Goal: Task Accomplishment & Management: Manage account settings

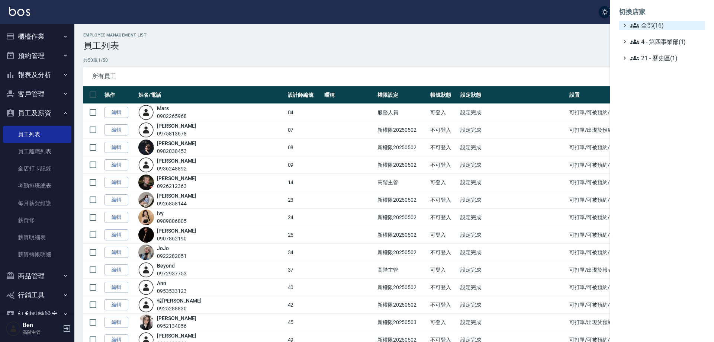
click at [671, 25] on span "全部(16)" at bounding box center [666, 25] width 72 height 9
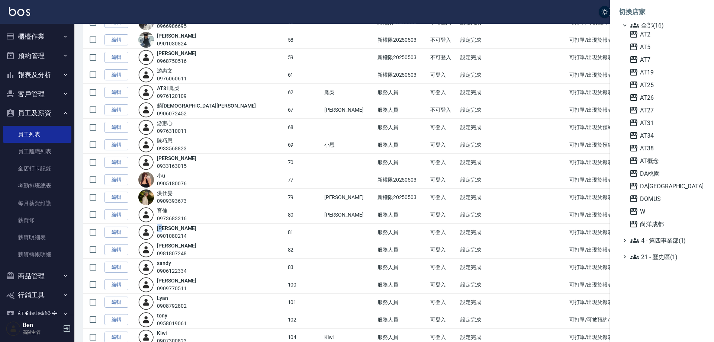
scroll to position [335, 0]
click at [653, 122] on span "AT31" at bounding box center [665, 122] width 73 height 9
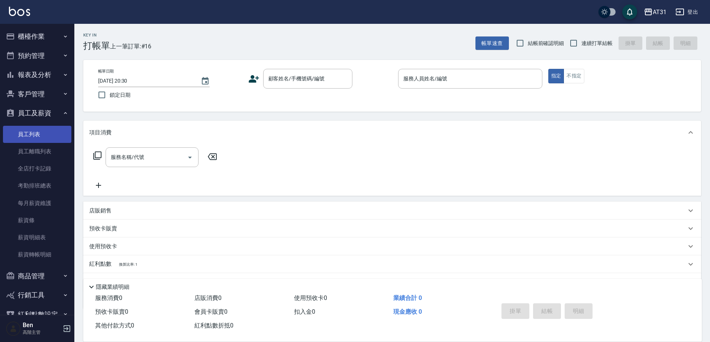
click at [43, 142] on link "員工列表" at bounding box center [37, 134] width 68 height 17
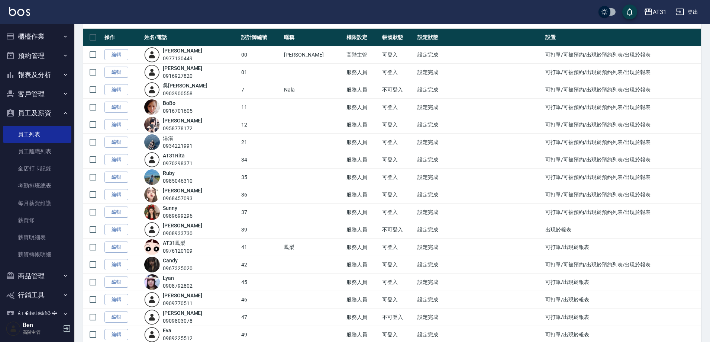
scroll to position [149, 0]
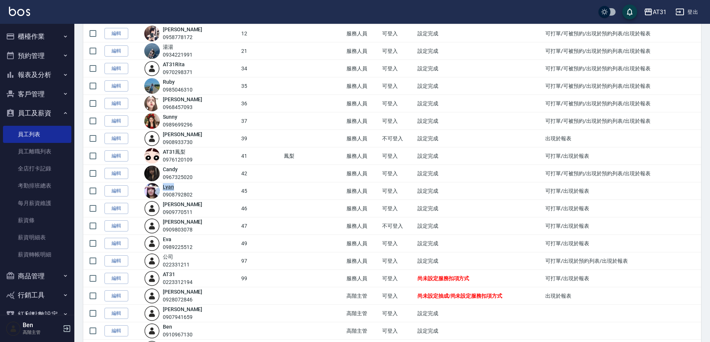
drag, startPoint x: 181, startPoint y: 186, endPoint x: 167, endPoint y: 186, distance: 14.1
click at [167, 186] on div "Lyan 0908792802" at bounding box center [178, 191] width 30 height 16
click at [270, 190] on td "45" at bounding box center [260, 190] width 43 height 17
drag, startPoint x: 186, startPoint y: 187, endPoint x: 167, endPoint y: 187, distance: 18.6
click at [167, 187] on div "Lyan 0908792802" at bounding box center [178, 191] width 30 height 16
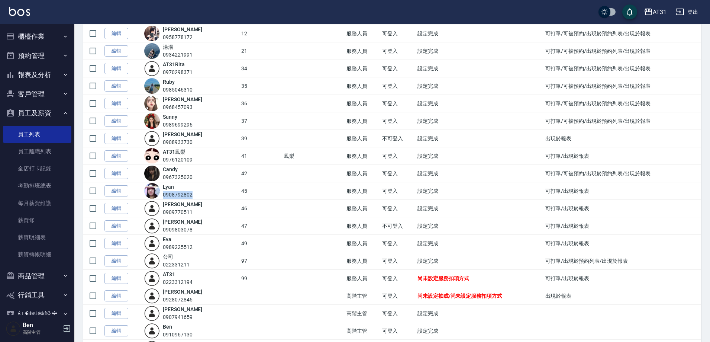
drag, startPoint x: 167, startPoint y: 195, endPoint x: 205, endPoint y: 196, distance: 37.5
click at [205, 196] on div "Lyan 0908792802" at bounding box center [190, 191] width 93 height 16
copy div "0908792802"
click at [120, 190] on link "編輯" at bounding box center [116, 191] width 24 height 12
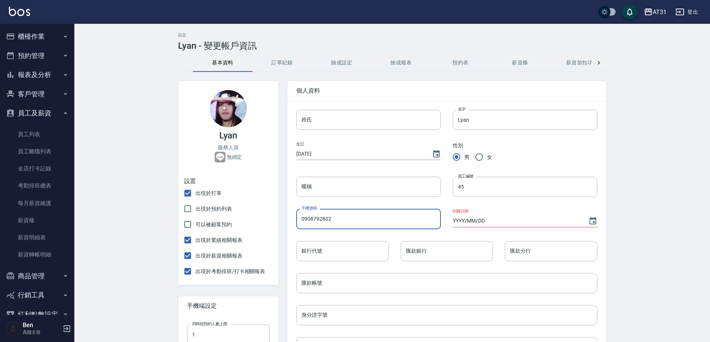
drag, startPoint x: 370, startPoint y: 223, endPoint x: 275, endPoint y: 211, distance: 95.2
click at [275, 211] on div "Lyan 服務人員 無綁定 設置 出現於打單 出現於預約列表 可以被顧客預約 出現於業績相關報表 出現於薪資相關報表 出現於考勤排班/打卡相關報表 手機端設…" at bounding box center [387, 327] width 437 height 511
click at [136, 150] on div "設定 Lyan - 變更帳戶資訊 基本資料 訂單紀錄 抽成設定 抽成報表 預約表 薪資條 薪資加扣項 密碼與安全 打卡紀錄 Lyan 服務人員 無綁定 設置…" at bounding box center [392, 308] width 636 height 569
click at [660, 14] on div "AT31" at bounding box center [660, 11] width 14 height 9
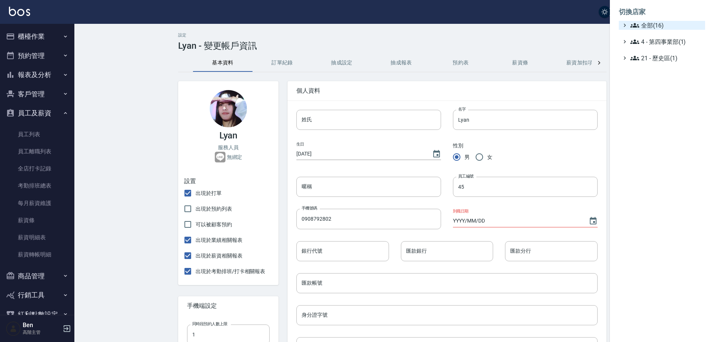
click at [649, 26] on span "全部(16)" at bounding box center [666, 25] width 72 height 9
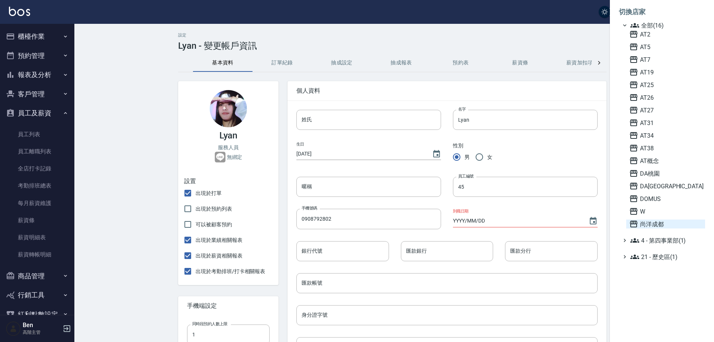
click at [658, 223] on span "尚洋成都" at bounding box center [665, 223] width 73 height 9
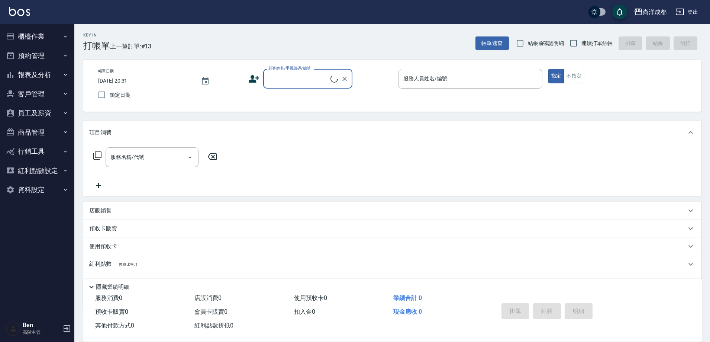
click at [43, 109] on button "員工及薪資" at bounding box center [37, 112] width 68 height 19
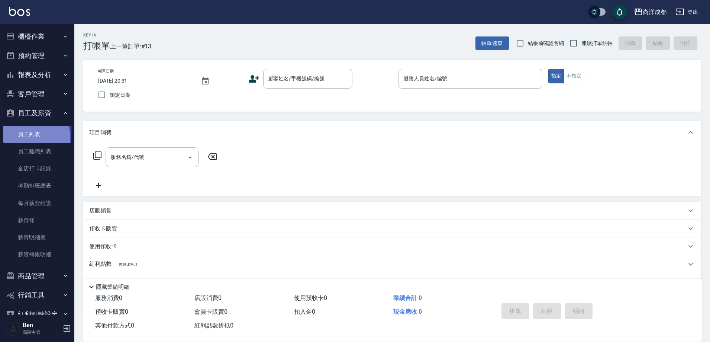
click at [33, 138] on link "員工列表" at bounding box center [37, 134] width 68 height 17
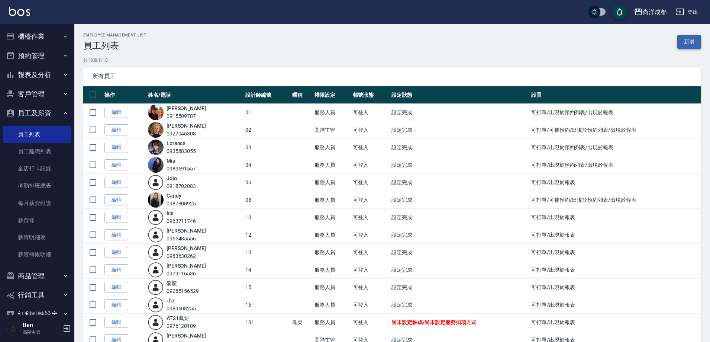
click at [684, 39] on link "新增" at bounding box center [689, 42] width 24 height 14
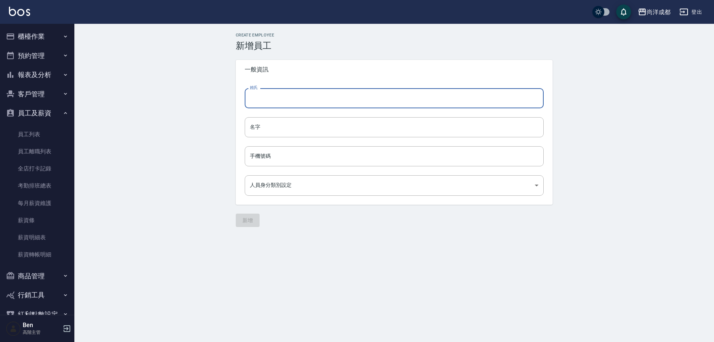
click at [260, 102] on input "姓氏" at bounding box center [394, 98] width 299 height 20
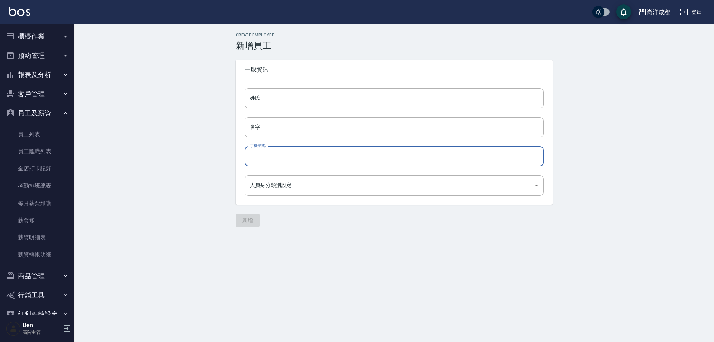
drag, startPoint x: 259, startPoint y: 156, endPoint x: 262, endPoint y: 145, distance: 11.9
click at [259, 156] on input "手機號碼" at bounding box center [394, 156] width 299 height 20
paste input "0908792802"
type input "0908792802"
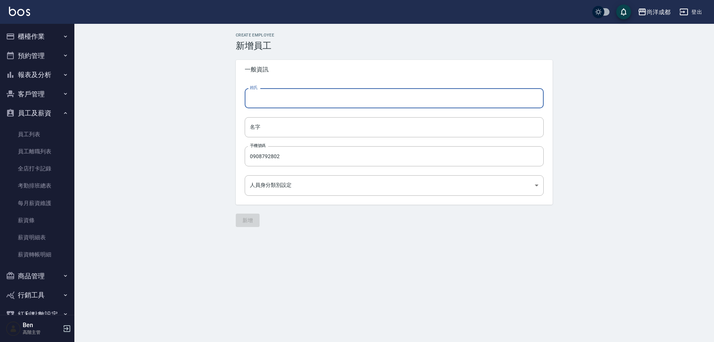
click at [269, 105] on input "姓氏" at bounding box center [394, 98] width 299 height 20
type input "Lyan"
drag, startPoint x: 284, startPoint y: 95, endPoint x: 208, endPoint y: 105, distance: 76.9
click at [211, 104] on div "Create Employee 新增員工 一般資訊 姓氏 Lyan 姓氏 名字 名字 手機號碼 0908792802 手機號碼 人員身分類別設定 ​ 人員身分…" at bounding box center [393, 130] width 639 height 212
drag, startPoint x: 278, startPoint y: 129, endPoint x: 278, endPoint y: 138, distance: 8.2
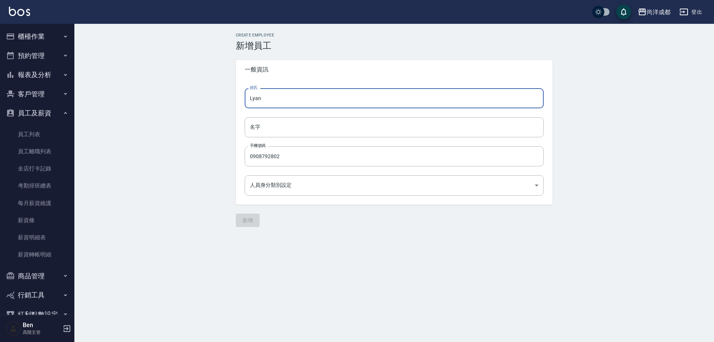
click at [278, 129] on input "名字" at bounding box center [394, 127] width 299 height 20
paste input "Lyan"
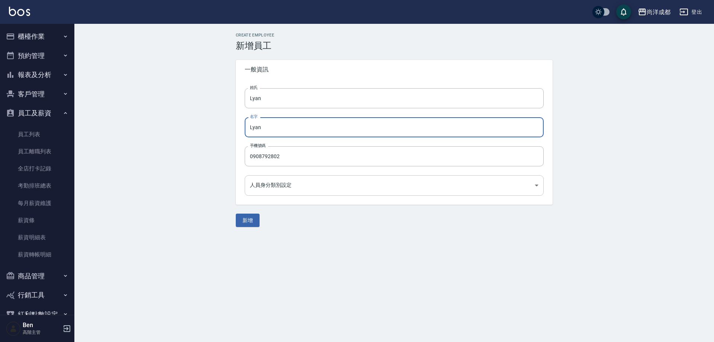
type input "Lyan"
click at [270, 191] on body "尚洋成都 登出 櫃檯作業 打帳單 帳單列表 掛單列表 座位開單 營業儀表板 現金收支登錄 高階收支登錄 材料自購登錄 每日結帳 排班表 現場電腦打卡 掃碼打卡…" at bounding box center [357, 171] width 714 height 342
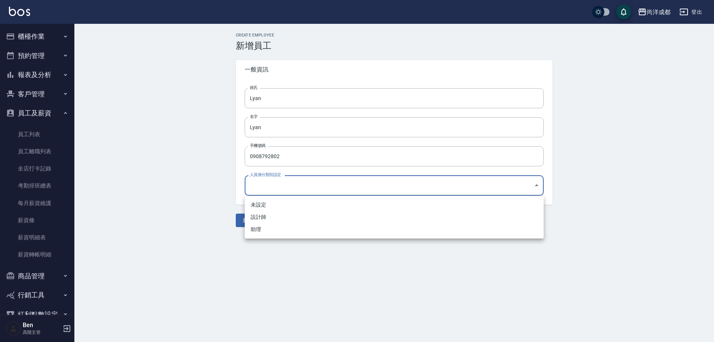
click at [276, 231] on li "助理" at bounding box center [394, 229] width 299 height 12
type input "34083154-2da7-4064-9f8c-cd4fe0b00e87"
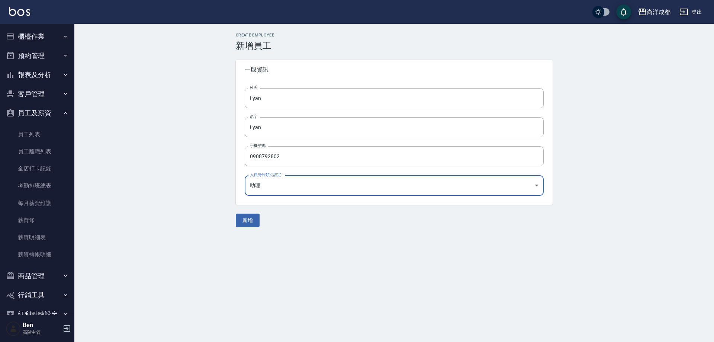
click at [251, 226] on button "新增" at bounding box center [248, 220] width 24 height 14
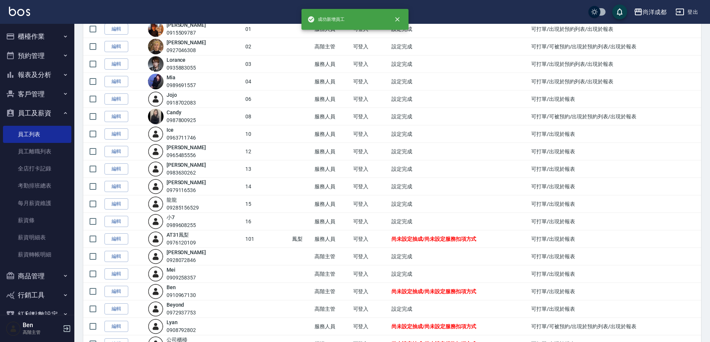
scroll to position [123, 0]
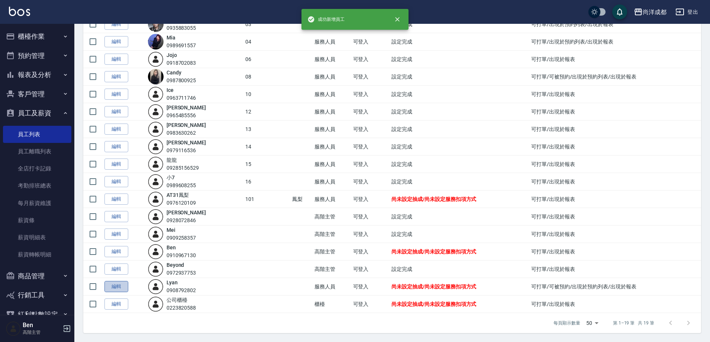
click at [124, 286] on link "編輯" at bounding box center [116, 287] width 24 height 12
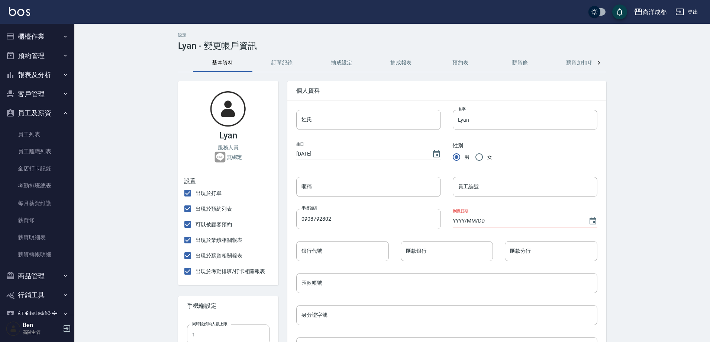
click at [349, 65] on button "抽成設定" at bounding box center [341, 63] width 59 height 18
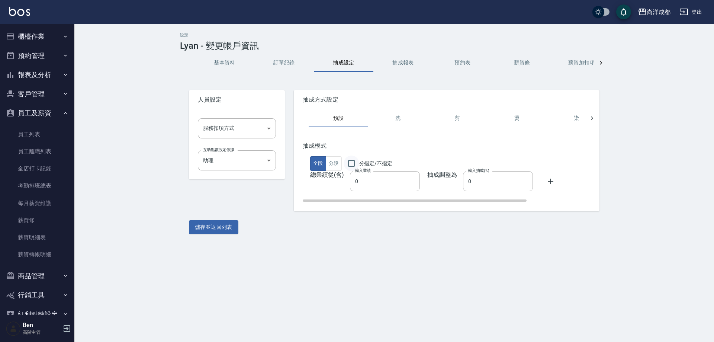
click at [352, 164] on input "分指定/不指定" at bounding box center [351, 163] width 16 height 16
checkbox input "true"
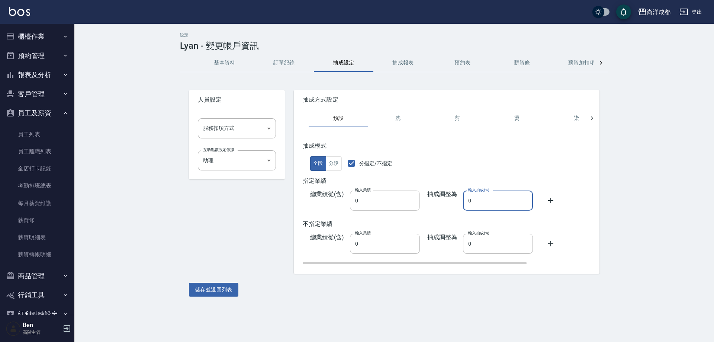
drag, startPoint x: 420, startPoint y: 197, endPoint x: 417, endPoint y: 191, distance: 7.3
click at [414, 197] on div "總業績從(含) 輸入業績 0 輸入業績 抽成調整為 輸入抽成(%) 0 輸入抽成(%)" at bounding box center [488, 202] width 370 height 24
type input "50"
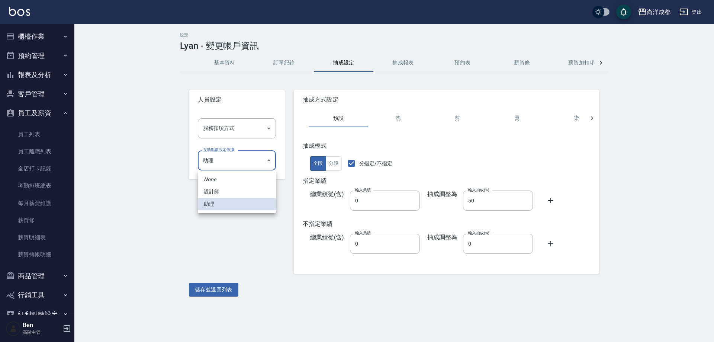
click at [227, 153] on body "尚洋成都 登出 櫃檯作業 打帳單 帳單列表 掛單列表 座位開單 營業儀表板 現金收支登錄 高階收支登錄 材料自購登錄 每日結帳 排班表 現場電腦打卡 掃碼打卡…" at bounding box center [357, 171] width 714 height 342
click at [237, 130] on div at bounding box center [357, 171] width 714 height 342
click at [233, 127] on body "尚洋成都 登出 櫃檯作業 打帳單 帳單列表 掛單列表 座位開單 營業儀表板 現金收支登錄 高階收支登錄 材料自購登錄 每日結帳 排班表 現場電腦打卡 掃碼打卡…" at bounding box center [357, 171] width 714 height 342
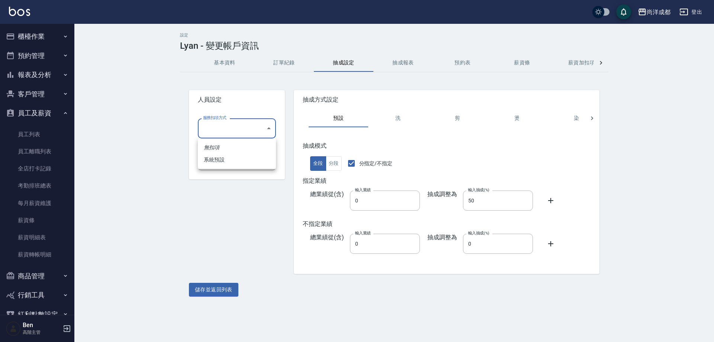
click at [230, 162] on li "系統預設" at bounding box center [237, 160] width 78 height 12
type input "系統預設"
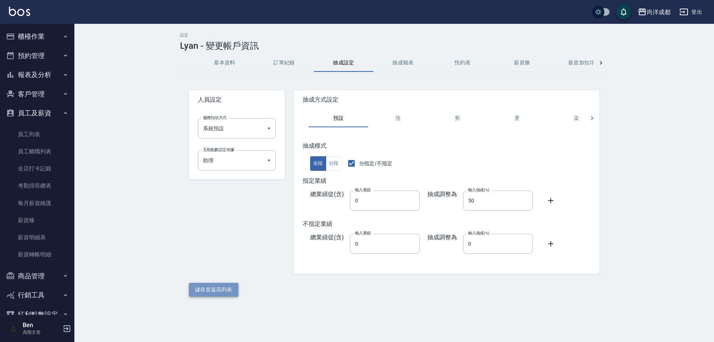
click at [217, 286] on button "儲存並返回列表" at bounding box center [213, 289] width 49 height 14
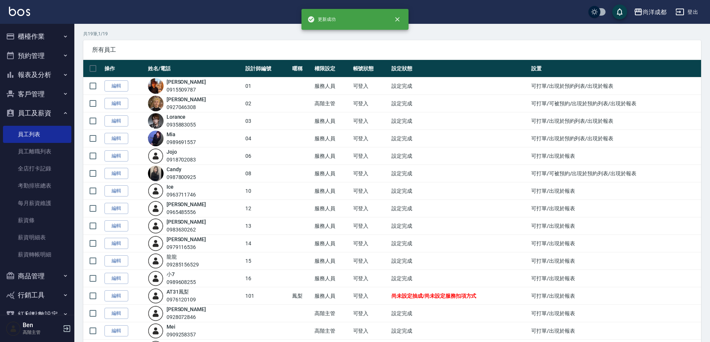
scroll to position [123, 0]
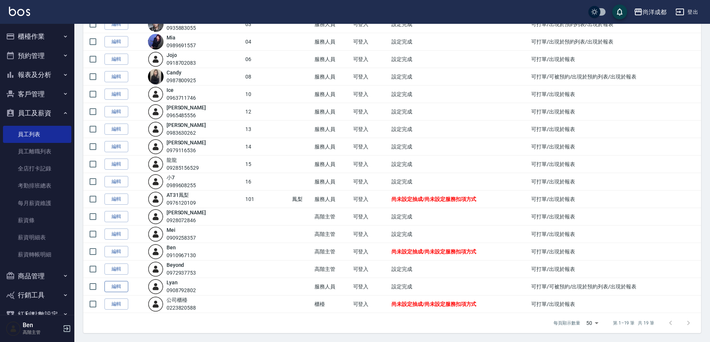
click at [124, 287] on link "編輯" at bounding box center [116, 287] width 24 height 12
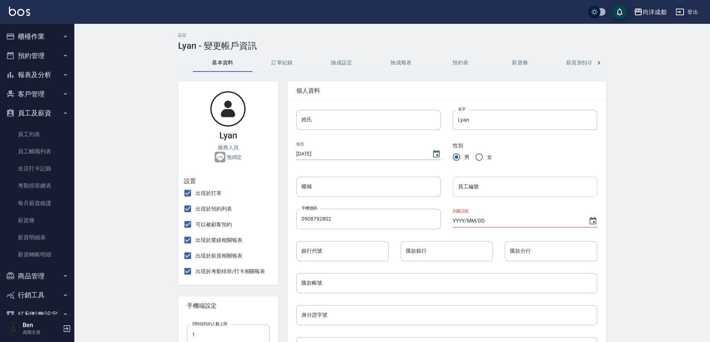
click at [475, 192] on input "員工編號" at bounding box center [525, 187] width 145 height 20
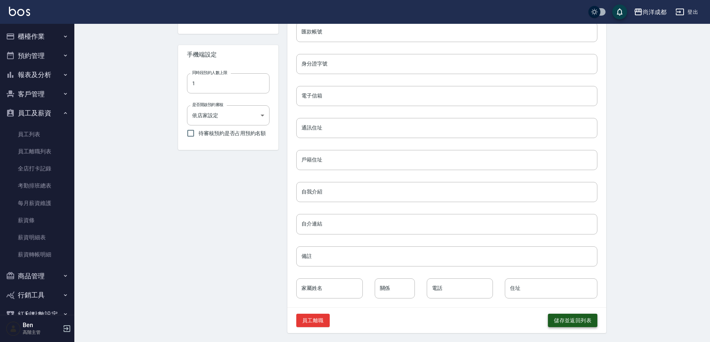
type input "17"
click at [582, 319] on button "儲存並返回列表" at bounding box center [572, 320] width 49 height 14
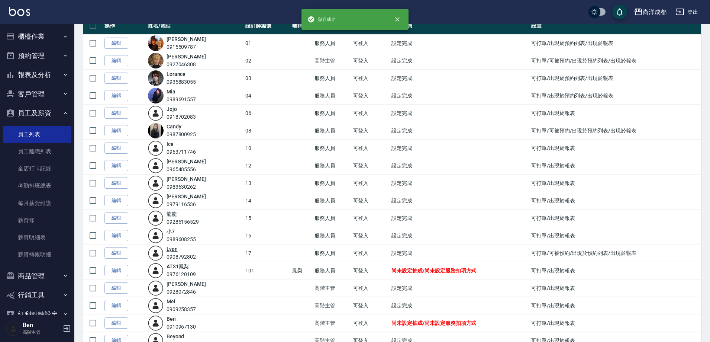
scroll to position [123, 0]
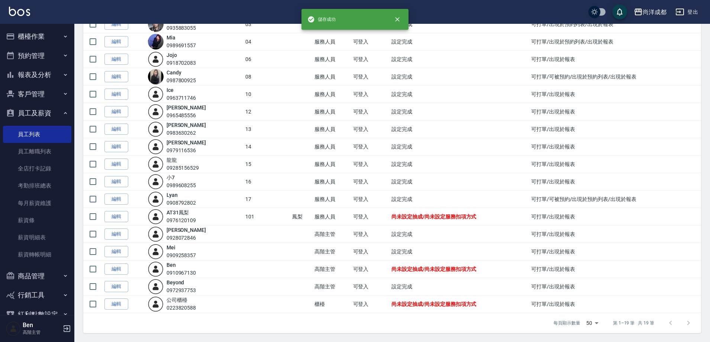
click at [498, 187] on td "設定完成" at bounding box center [460, 181] width 140 height 17
